Goal: Find specific page/section: Find specific page/section

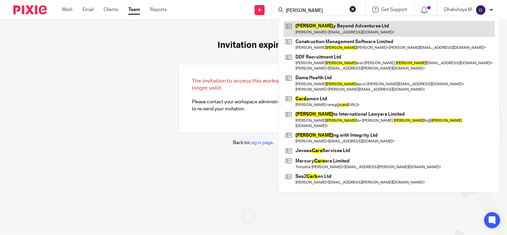
type input "[PERSON_NAME]"
click at [308, 28] on link at bounding box center [389, 28] width 211 height 15
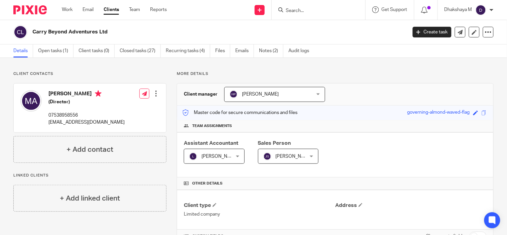
drag, startPoint x: 32, startPoint y: 32, endPoint x: 108, endPoint y: 32, distance: 75.2
click at [108, 32] on h2 "Carry Beyond Adventures Ltd" at bounding box center [180, 31] width 296 height 7
copy h2 "Carry Beyond Adventures Ltd"
